Goal: Navigation & Orientation: Find specific page/section

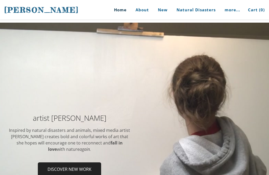
click at [225, 12] on link "more..." at bounding box center [232, 10] width 23 height 20
click at [197, 12] on link "Natural Disasters" at bounding box center [196, 10] width 47 height 20
click at [197, 13] on link "Natural Disasters" at bounding box center [196, 10] width 47 height 20
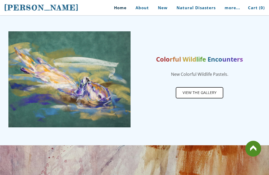
scroll to position [268, 0]
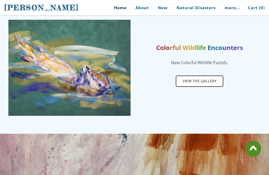
click at [198, 80] on span "View the gallery" at bounding box center [199, 81] width 47 height 10
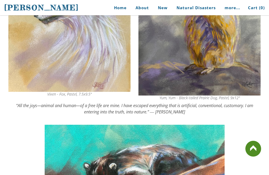
scroll to position [1011, 0]
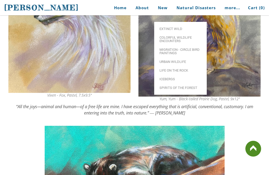
click at [183, 68] on link "Life on the Rock" at bounding box center [180, 70] width 53 height 9
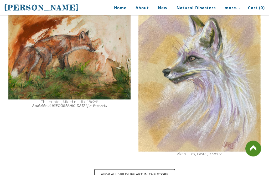
scroll to position [786, 0]
click at [155, 173] on span "View all wildlife art in the store" at bounding box center [135, 174] width 80 height 10
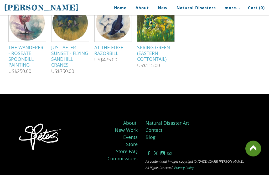
scroll to position [445, 0]
